Goal: Navigation & Orientation: Find specific page/section

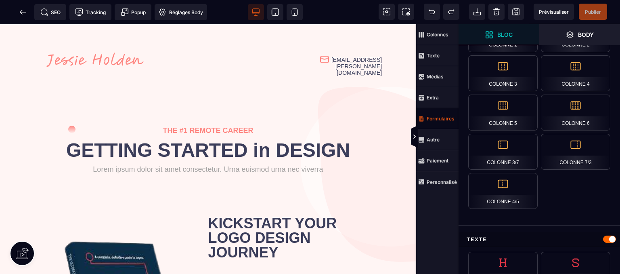
scroll to position [81, 0]
click at [435, 116] on strong "Formulaires" at bounding box center [441, 118] width 28 height 6
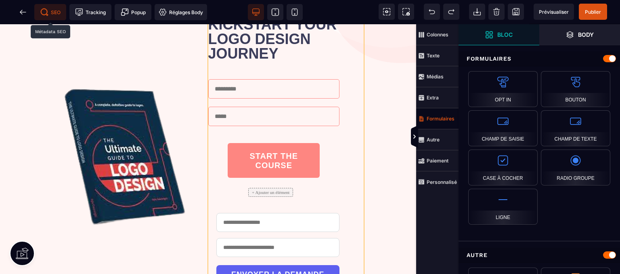
scroll to position [13, 0]
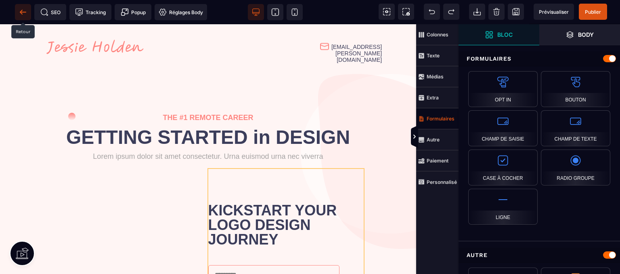
click at [17, 14] on span at bounding box center [23, 12] width 16 height 16
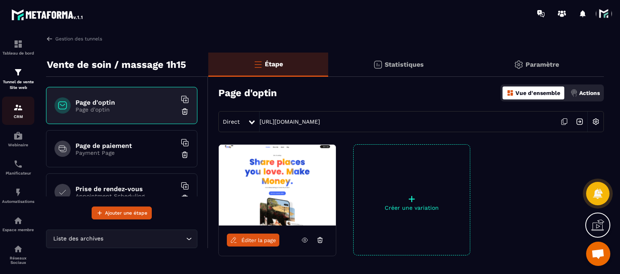
click at [17, 104] on img at bounding box center [18, 108] width 10 height 10
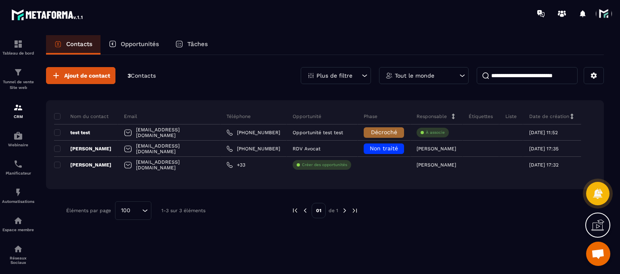
click at [181, 43] on icon at bounding box center [179, 44] width 3 height 2
